Goal: Answer question/provide support: Answer question/provide support

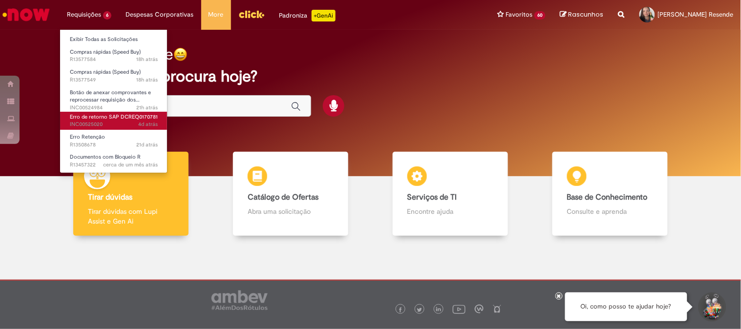
click at [101, 117] on span "Erro de retorno SAP DCREQ0170781" at bounding box center [114, 116] width 88 height 7
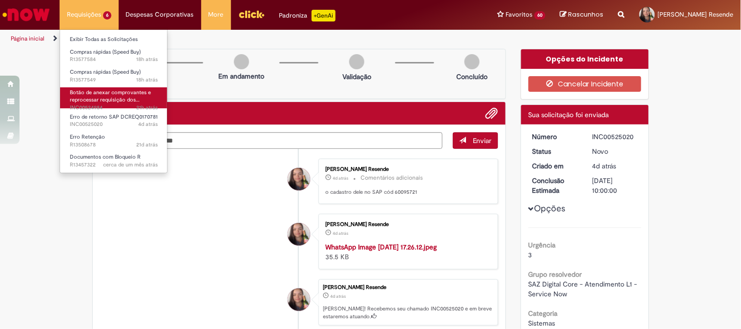
click at [115, 96] on span "Botão de anexar comprovantes e reprocessar requisição dos…" at bounding box center [110, 96] width 81 height 15
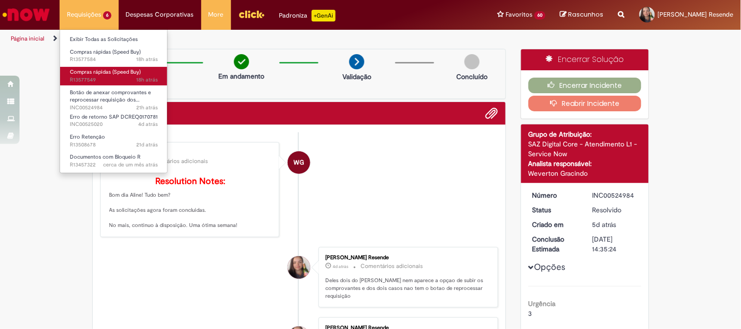
click at [128, 76] on link "Compras rápidas (Speed Buy) 18h atrás 18 horas atrás R13577549" at bounding box center [113, 76] width 107 height 18
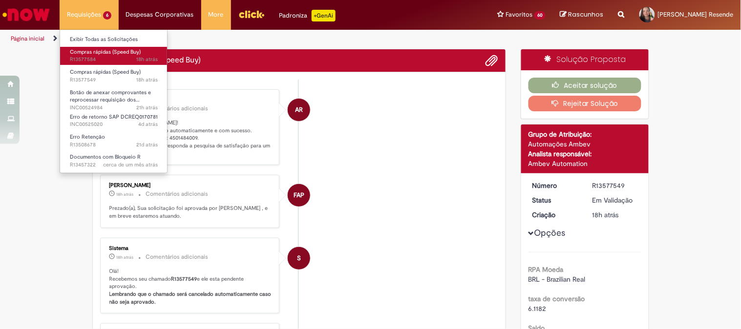
click at [127, 57] on span "18h atrás 18 horas atrás R13577584" at bounding box center [114, 60] width 88 height 8
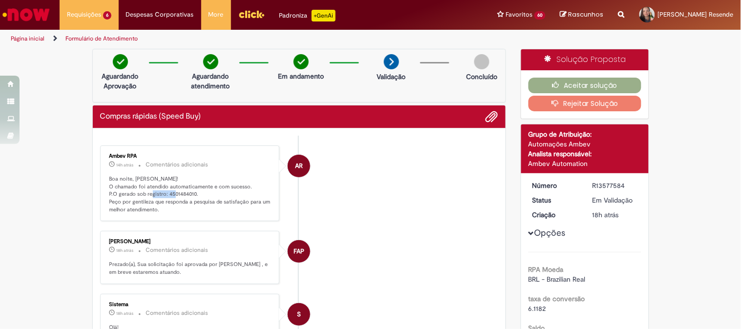
drag, startPoint x: 164, startPoint y: 194, endPoint x: 191, endPoint y: 193, distance: 26.9
click at [191, 193] on p "Boa noite, [PERSON_NAME]! O chamado foi atendido automaticamente e com sucesso.…" at bounding box center [190, 194] width 163 height 39
copy p "4501484010"
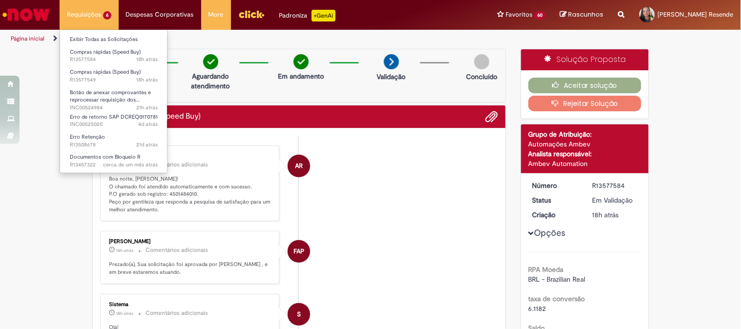
click at [87, 18] on li "Requisições 6 Exibir Todas as Solicitações Compras rápidas (Speed Buy) 18h atrá…" at bounding box center [89, 14] width 59 height 29
click at [111, 77] on span "18h atrás 18 horas atrás R13577549" at bounding box center [114, 80] width 88 height 8
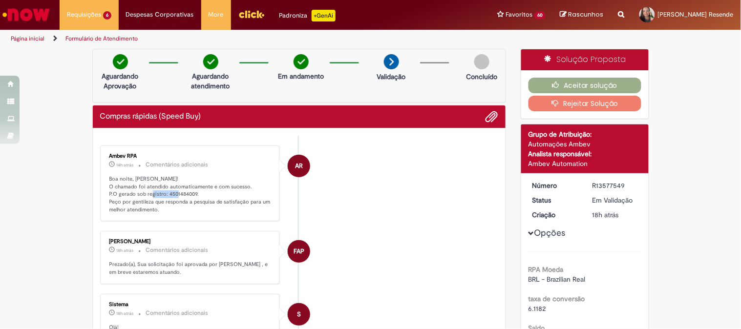
drag, startPoint x: 163, startPoint y: 194, endPoint x: 193, endPoint y: 193, distance: 30.8
click at [193, 193] on p "Boa noite, [PERSON_NAME]! O chamado foi atendido automaticamente e com sucesso.…" at bounding box center [190, 194] width 163 height 39
copy p "4501484009."
click at [570, 85] on button "Aceitar solução" at bounding box center [584, 86] width 113 height 16
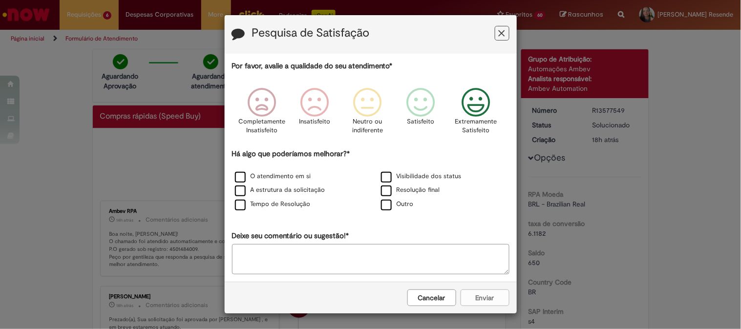
click at [461, 105] on icon "Feedback" at bounding box center [476, 102] width 37 height 29
click at [235, 176] on label "O atendimento em si" at bounding box center [273, 176] width 76 height 9
click at [482, 298] on button "Enviar" at bounding box center [485, 298] width 49 height 17
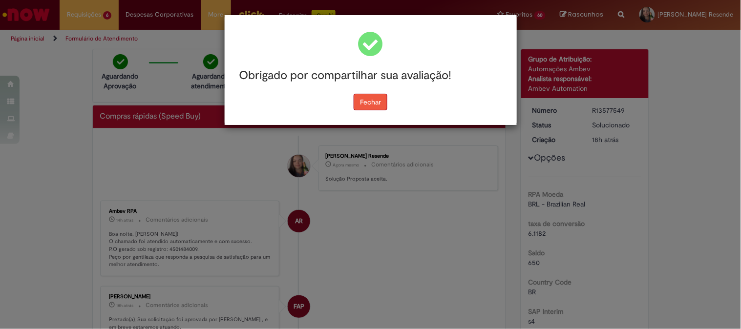
click at [356, 95] on button "Fechar" at bounding box center [371, 102] width 34 height 17
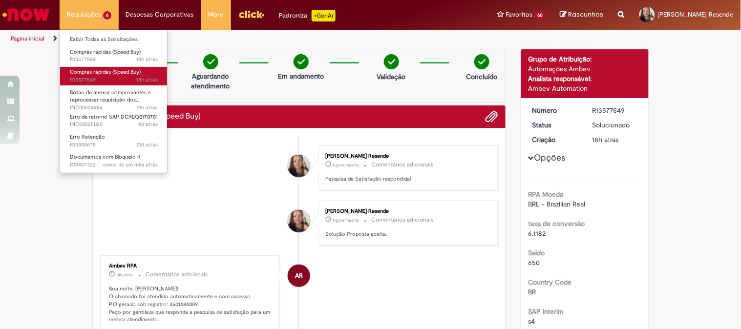
click at [103, 75] on span "Compras rápidas (Speed Buy)" at bounding box center [105, 71] width 71 height 7
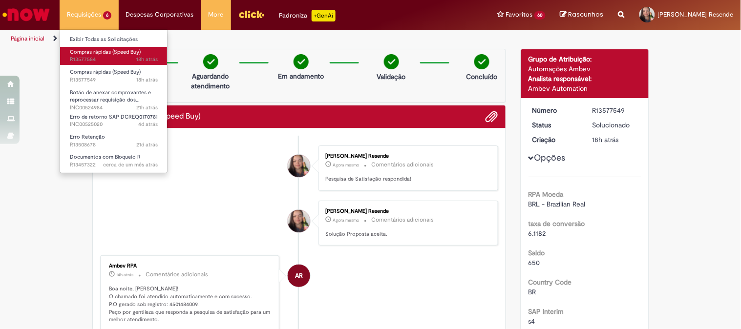
click at [103, 52] on span "Compras rápidas (Speed Buy)" at bounding box center [105, 51] width 71 height 7
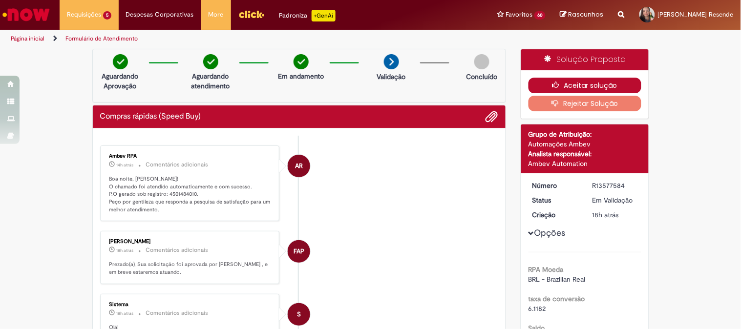
click at [563, 83] on button "Aceitar solução" at bounding box center [584, 86] width 113 height 16
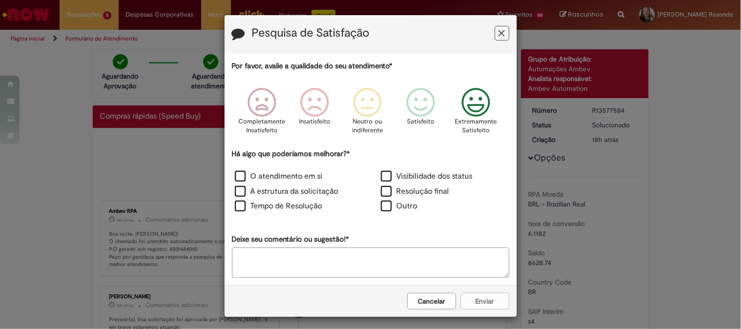
click at [466, 108] on icon "Feedback" at bounding box center [476, 102] width 37 height 29
click at [237, 172] on label "O atendimento em si" at bounding box center [279, 176] width 88 height 11
click at [483, 301] on button "Enviar" at bounding box center [485, 301] width 49 height 17
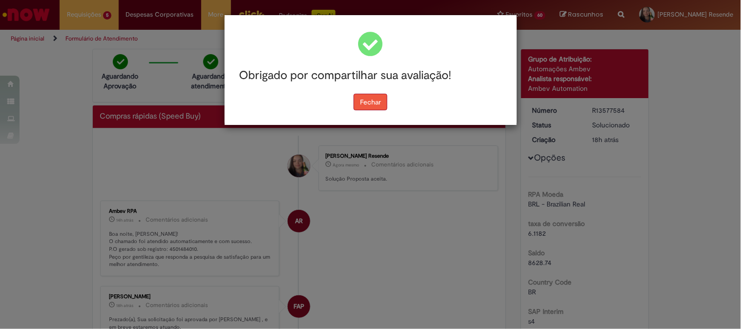
click at [374, 105] on button "Fechar" at bounding box center [371, 102] width 34 height 17
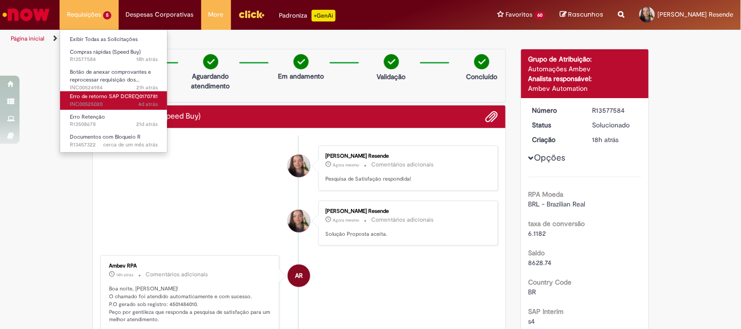
click at [88, 96] on span "Erro de retorno SAP DCREQ0170781" at bounding box center [114, 96] width 88 height 7
